Goal: Use online tool/utility: Utilize a website feature to perform a specific function

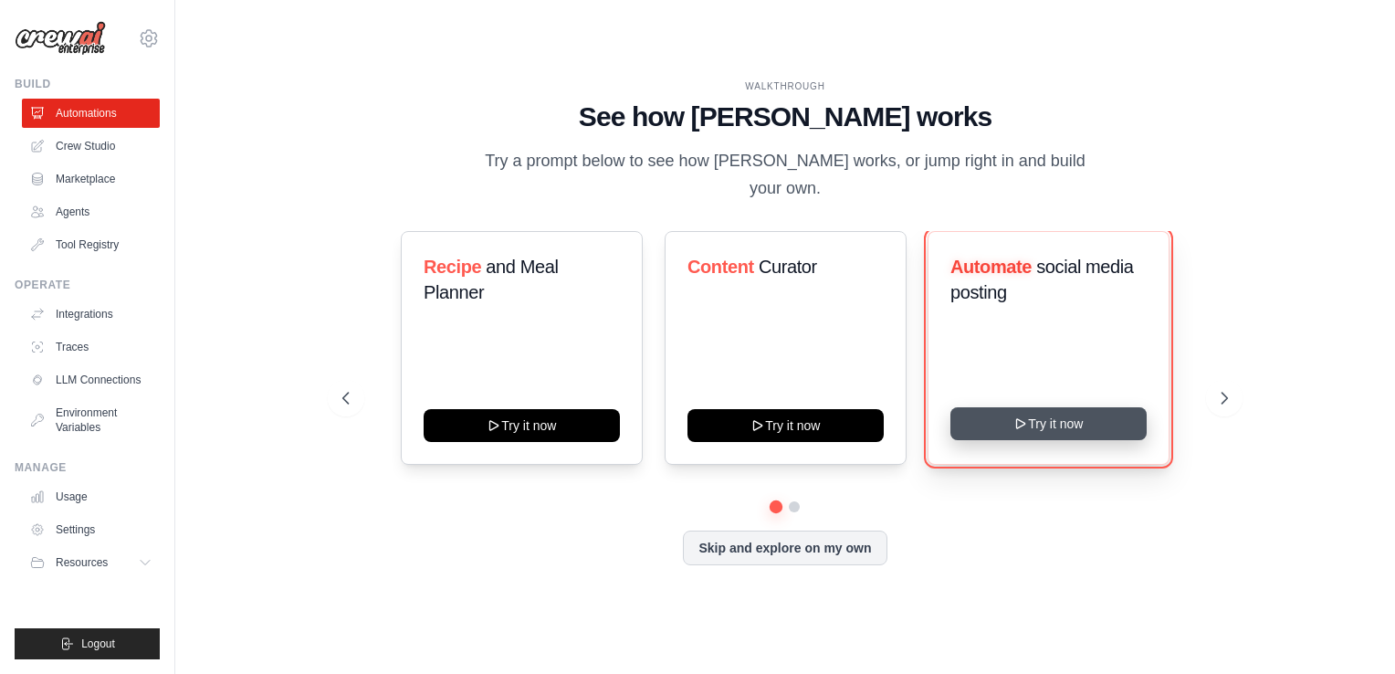
click at [1039, 425] on button "Try it now" at bounding box center [1048, 423] width 196 height 33
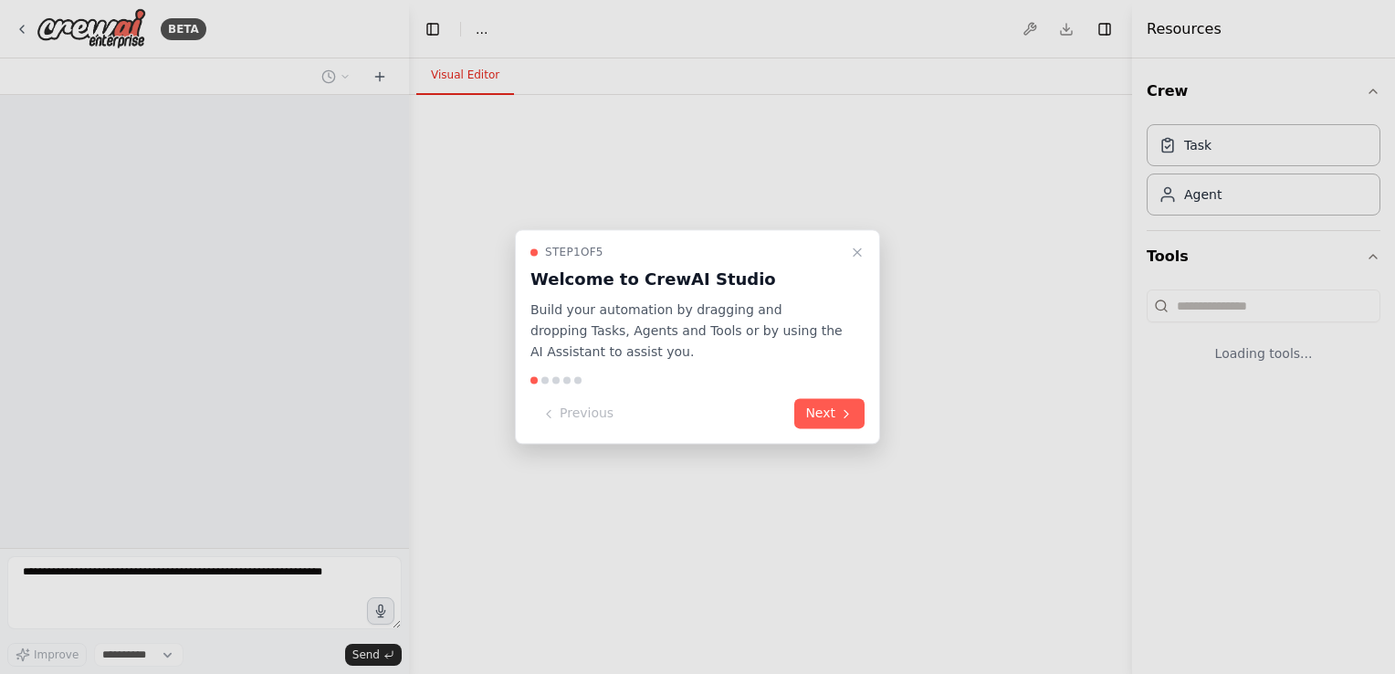
select select "****"
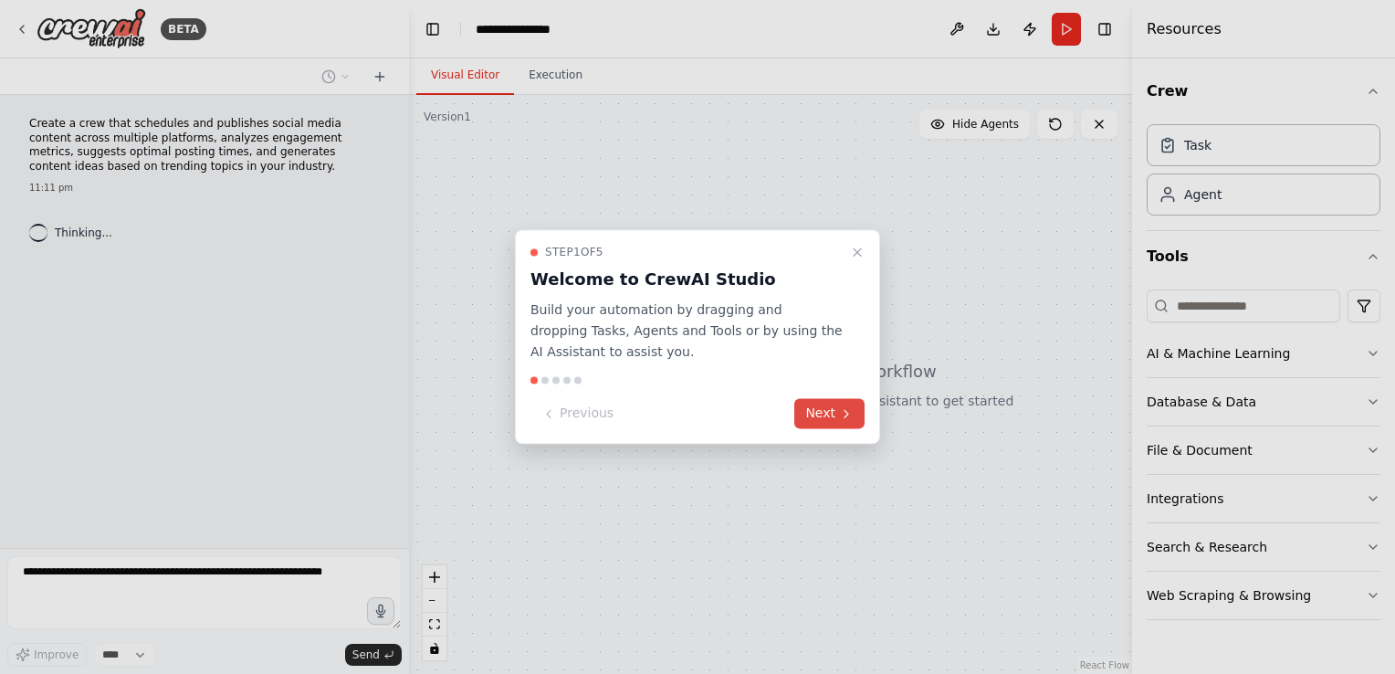
click at [854, 413] on button "Next" at bounding box center [829, 414] width 70 height 30
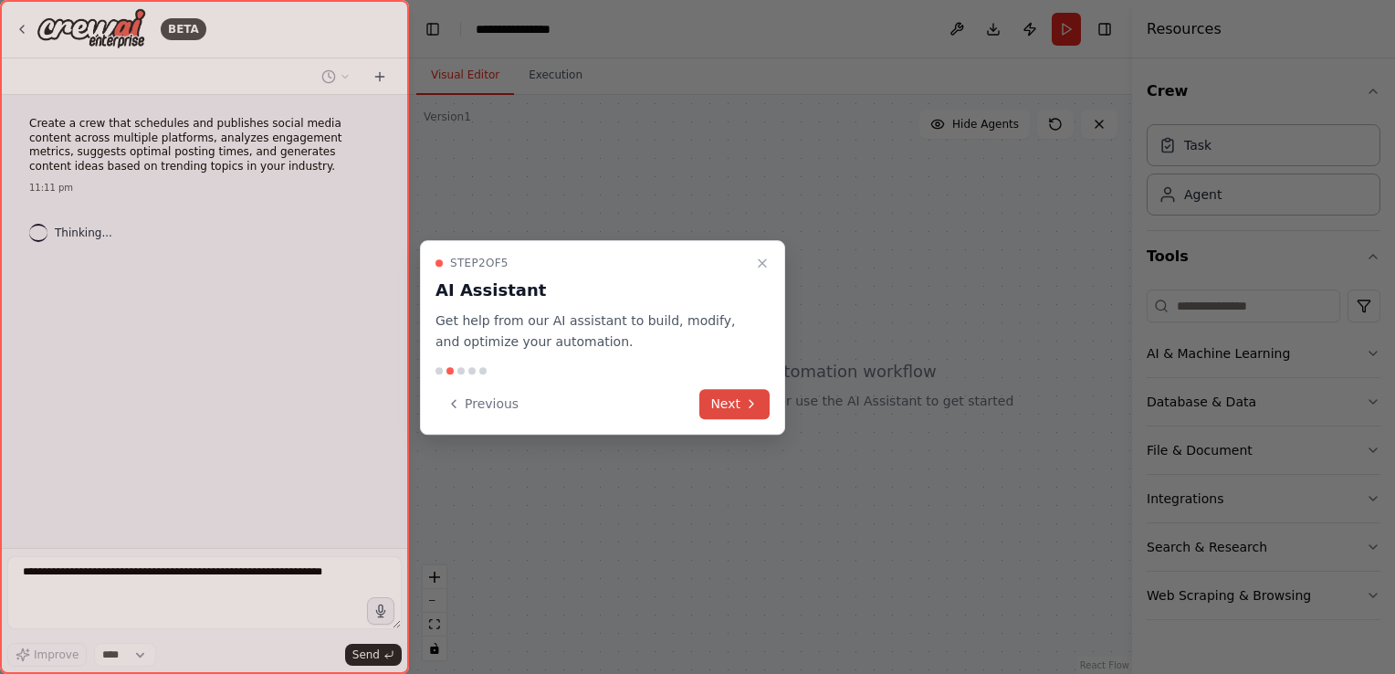
click at [734, 397] on button "Next" at bounding box center [734, 404] width 70 height 30
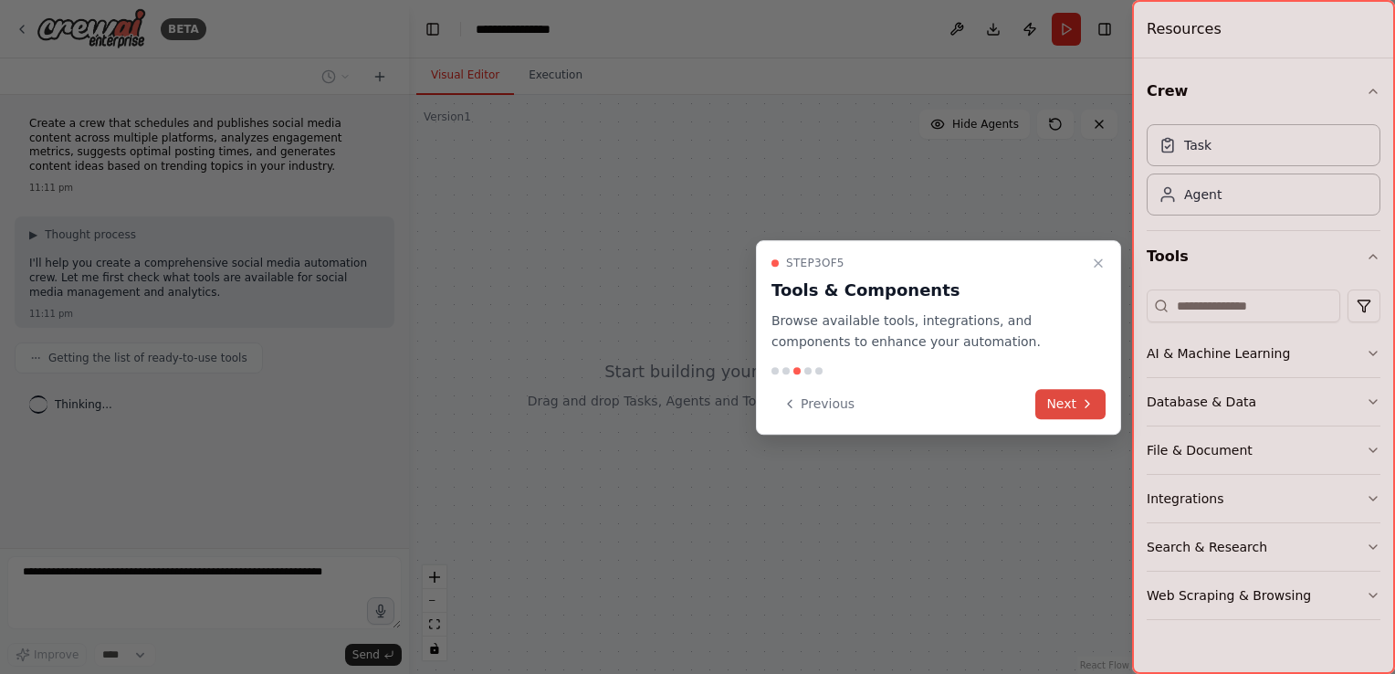
click at [1057, 408] on button "Next" at bounding box center [1070, 404] width 70 height 30
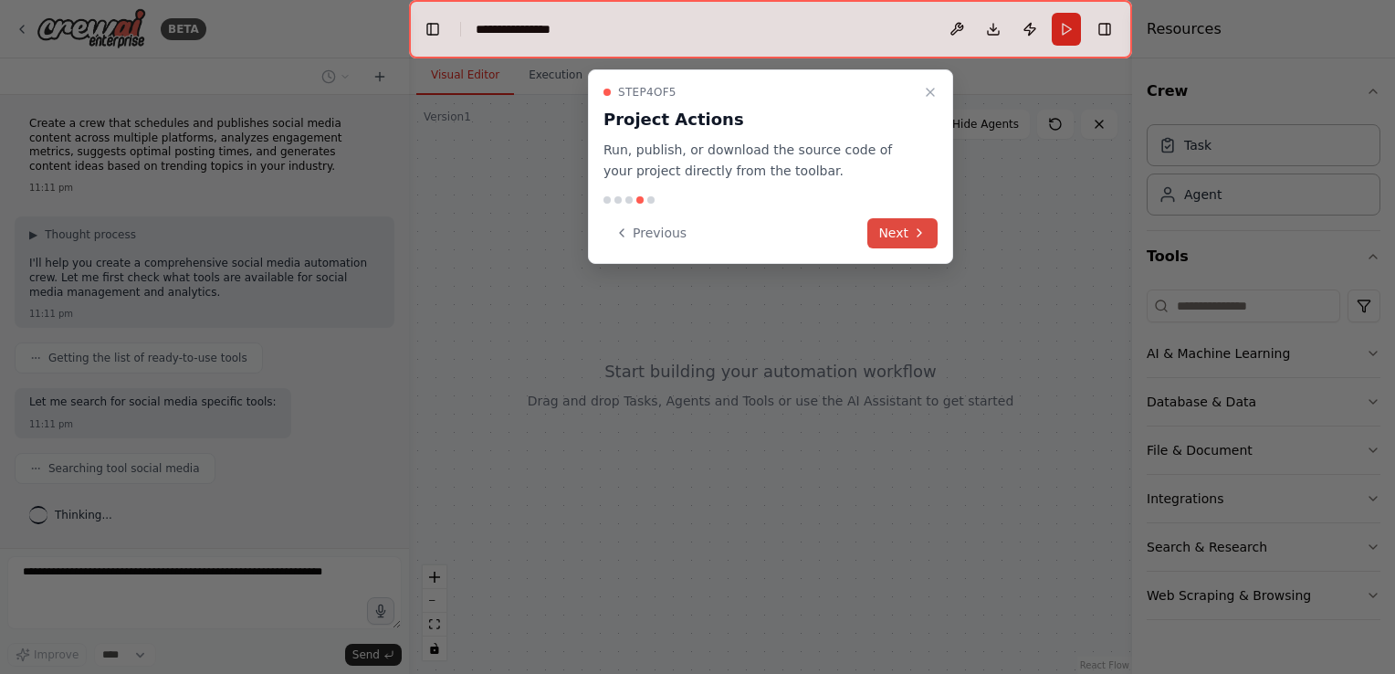
click at [895, 238] on button "Next" at bounding box center [902, 233] width 70 height 30
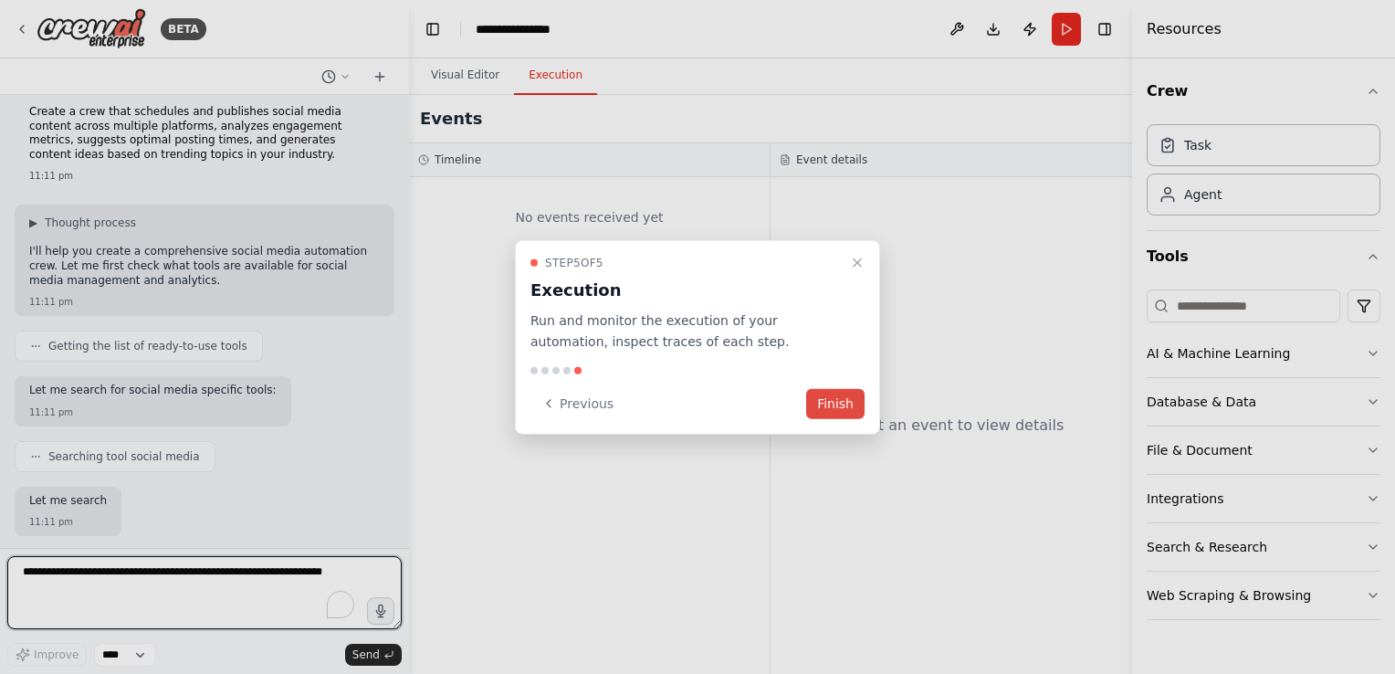
click at [840, 393] on button "Finish" at bounding box center [835, 403] width 58 height 30
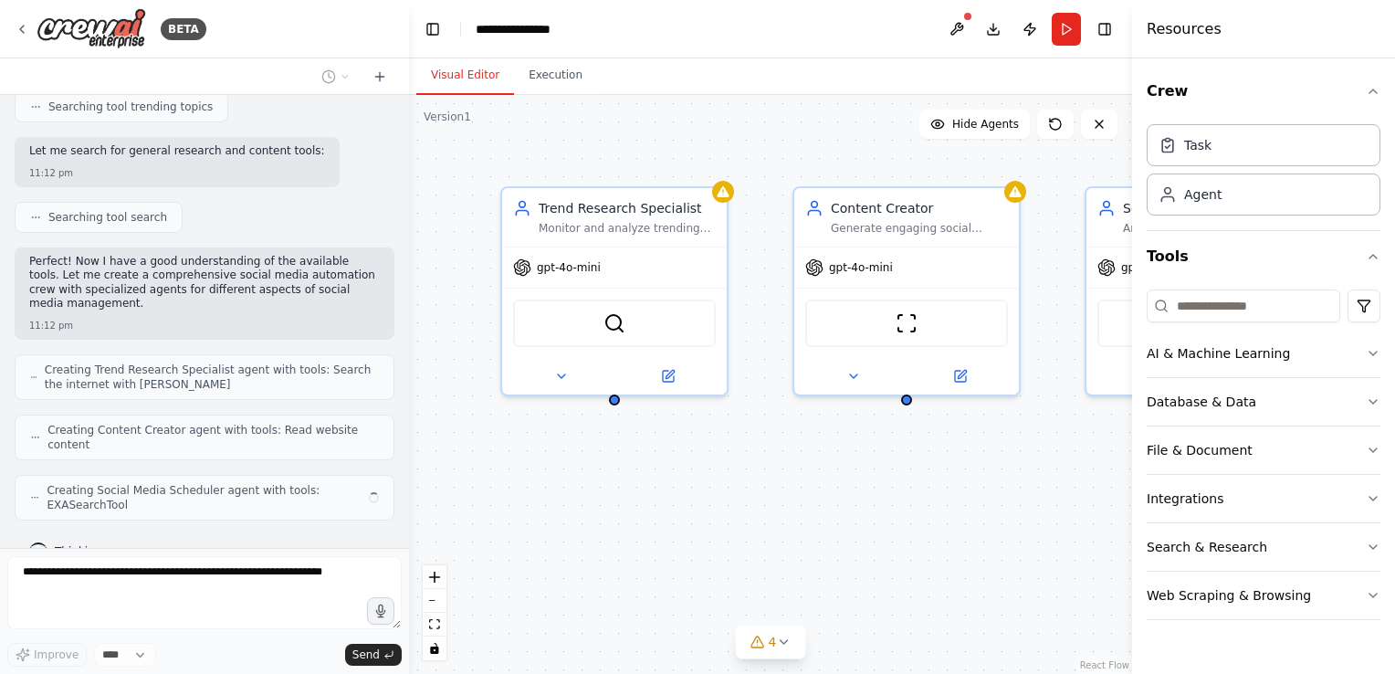
scroll to position [567, 0]
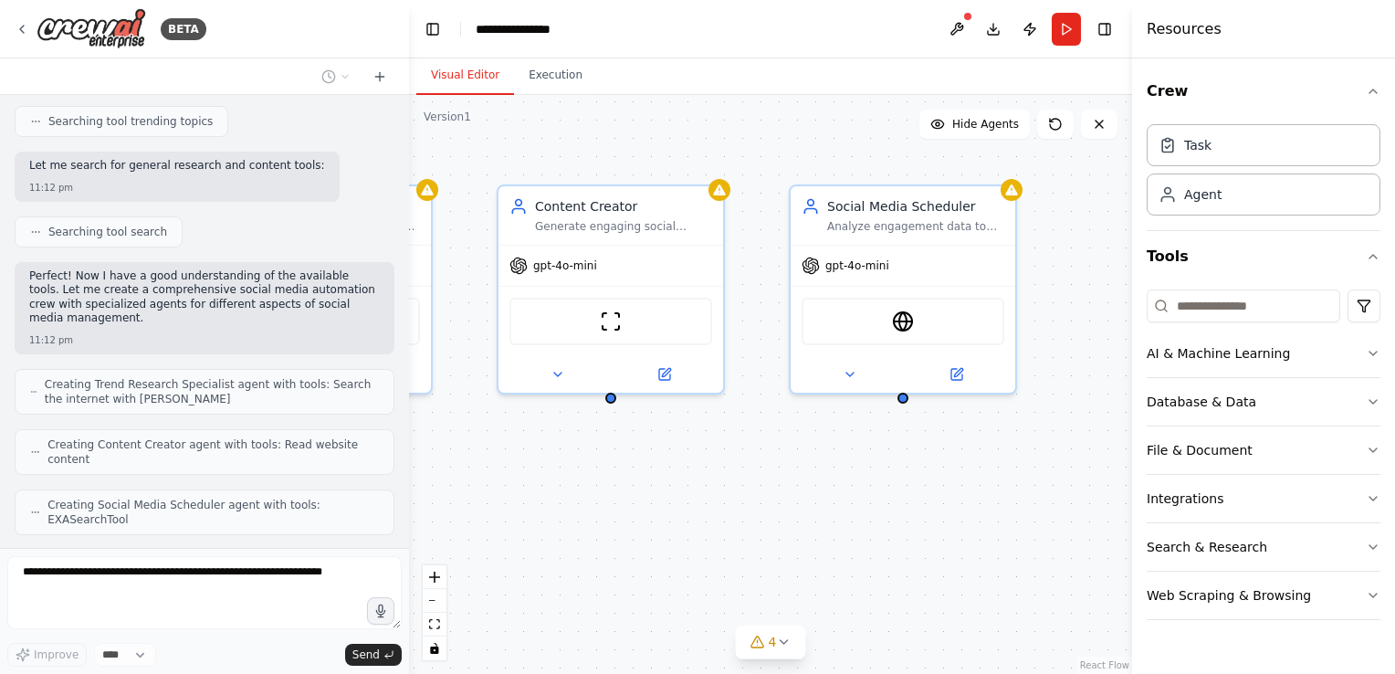
drag, startPoint x: 1017, startPoint y: 446, endPoint x: 721, endPoint y: 444, distance: 295.7
click at [721, 444] on div "Trend Research Specialist Monitor and analyze trending topics in {industry}, id…" at bounding box center [770, 384] width 723 height 579
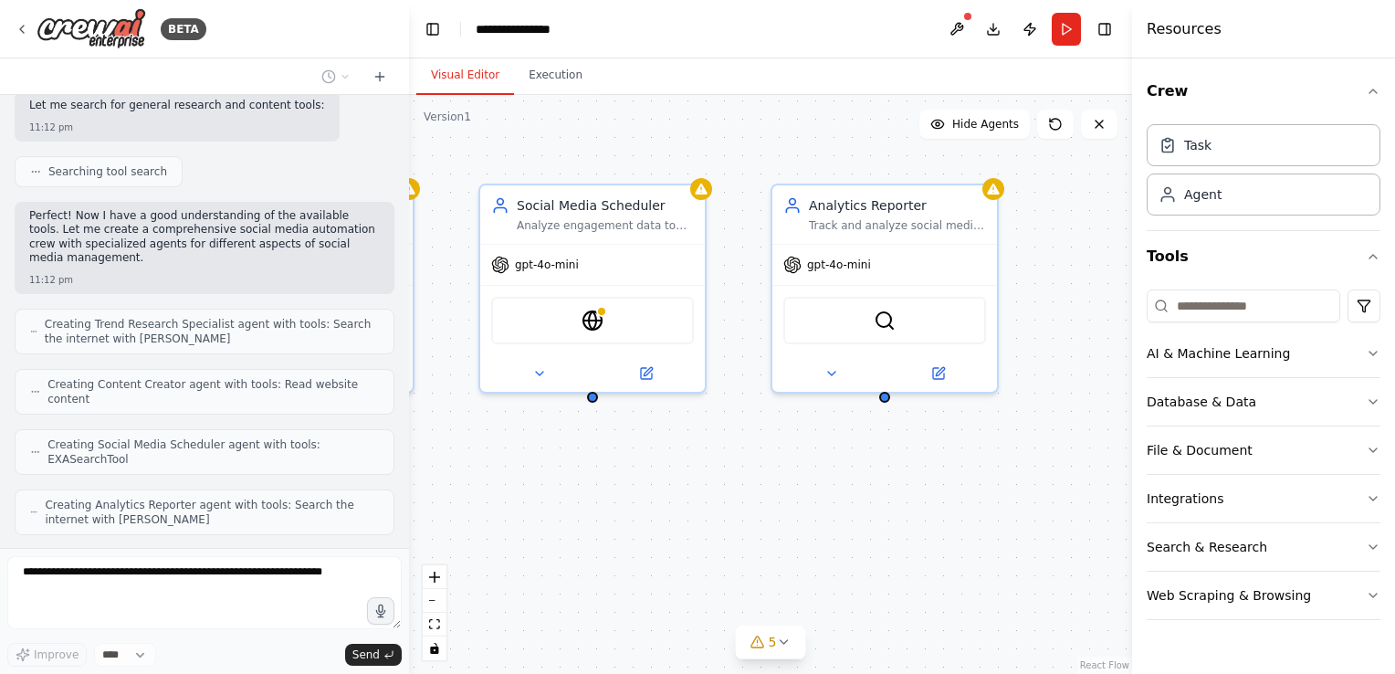
drag, startPoint x: 1059, startPoint y: 477, endPoint x: 697, endPoint y: 456, distance: 362.0
click at [697, 456] on div "Trend Research Specialist Monitor and analyze trending topics in {industry}, id…" at bounding box center [770, 384] width 723 height 579
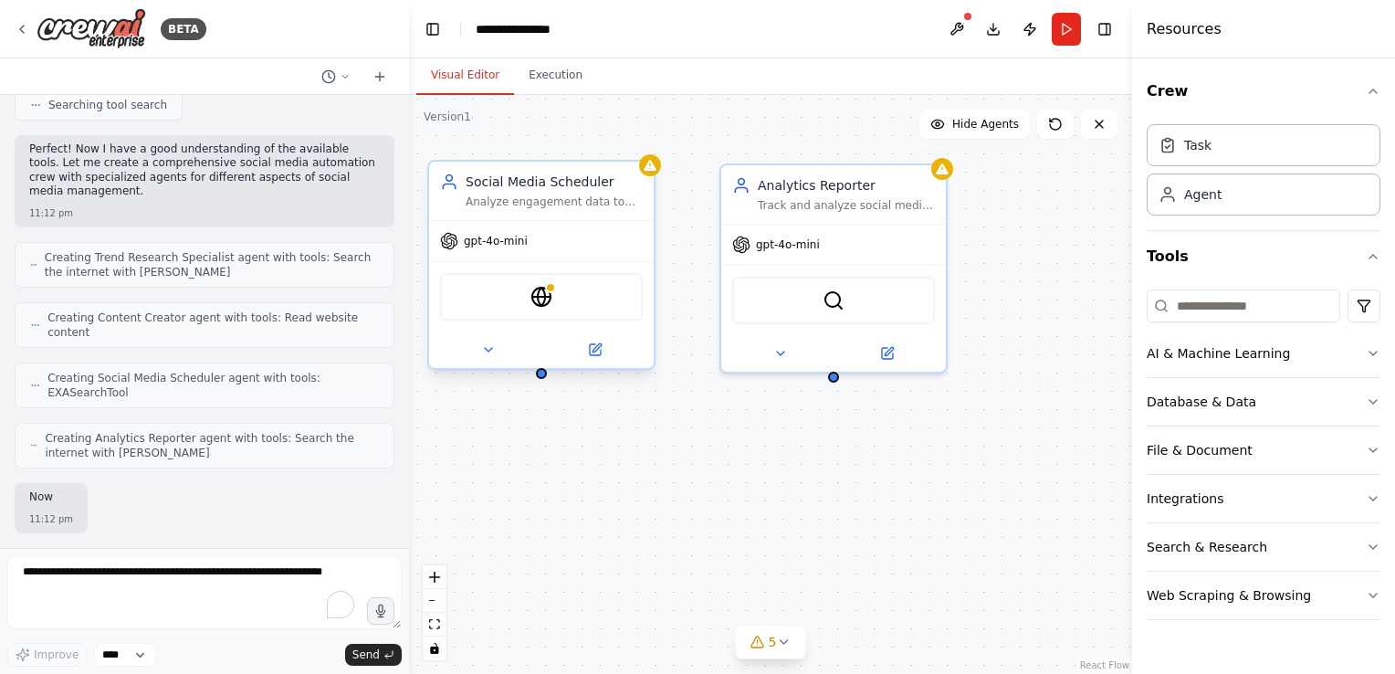
click at [560, 227] on div "gpt-4o-mini" at bounding box center [541, 241] width 225 height 40
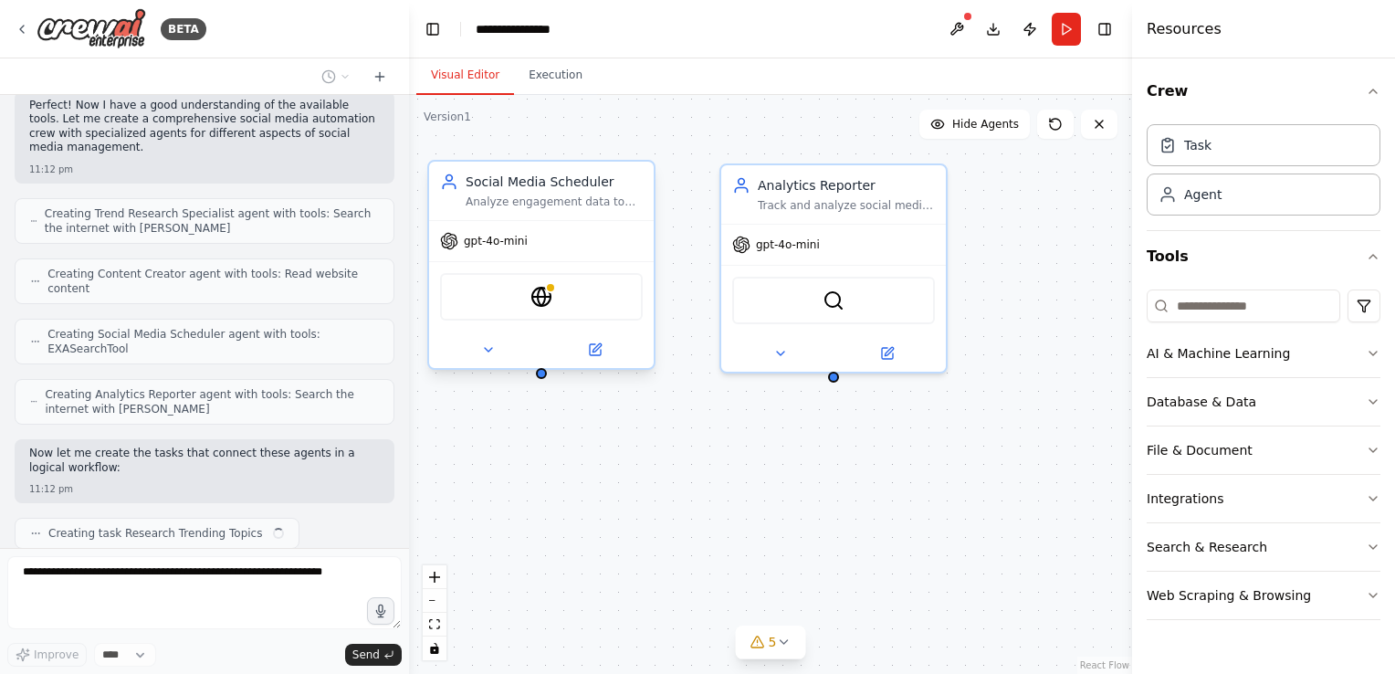
scroll to position [751, 0]
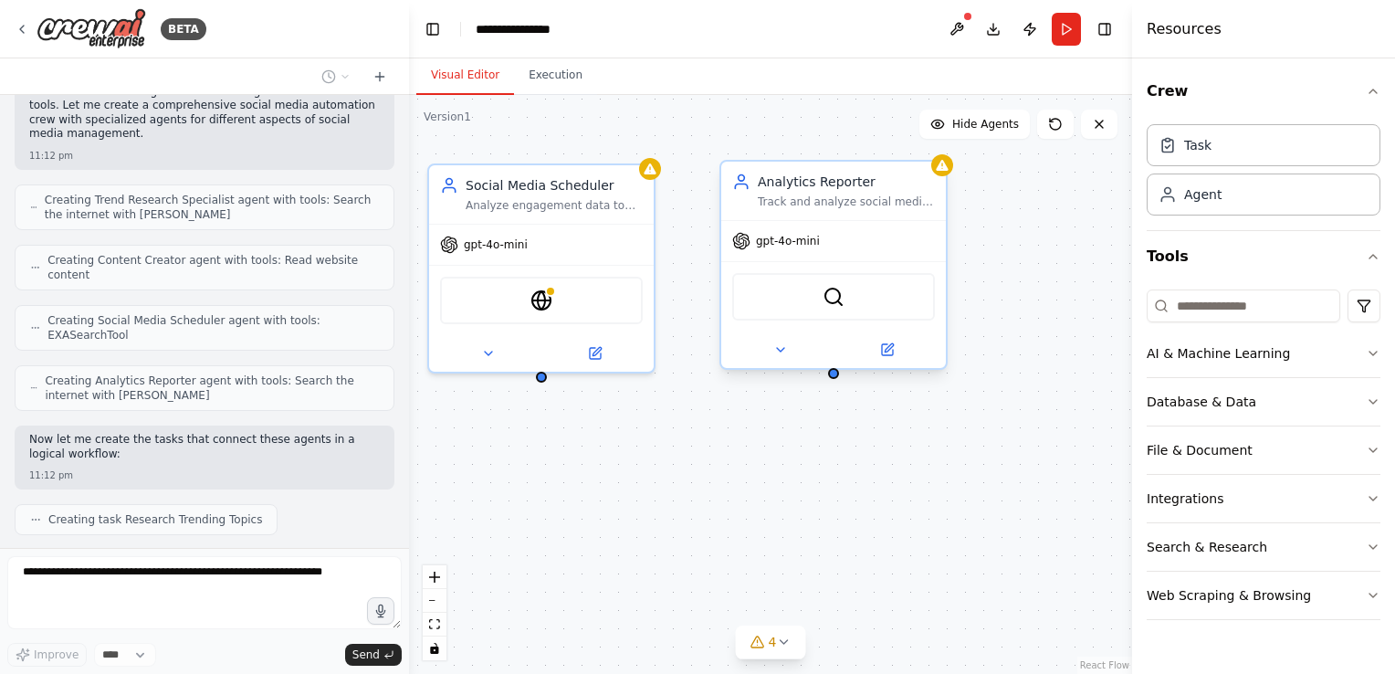
click at [800, 234] on span "gpt-4o-mini" at bounding box center [788, 241] width 64 height 15
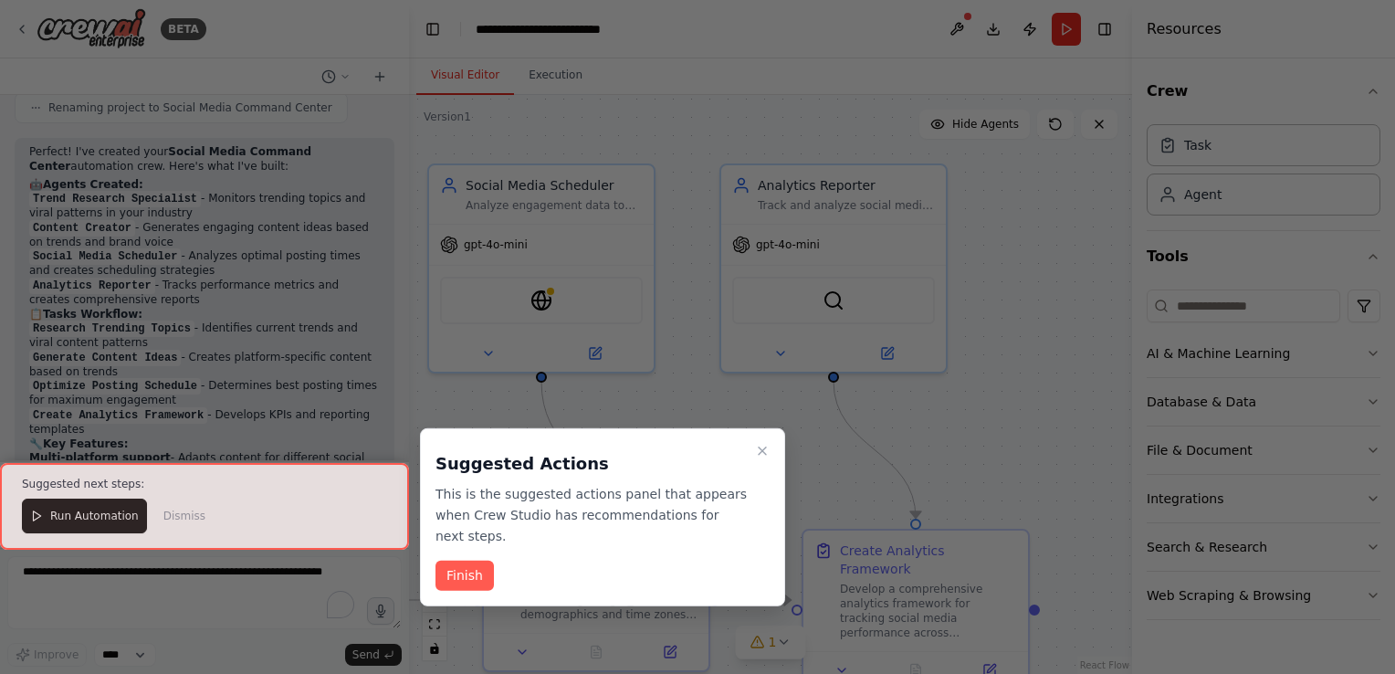
scroll to position [1762, 0]
